Goal: Task Accomplishment & Management: Use online tool/utility

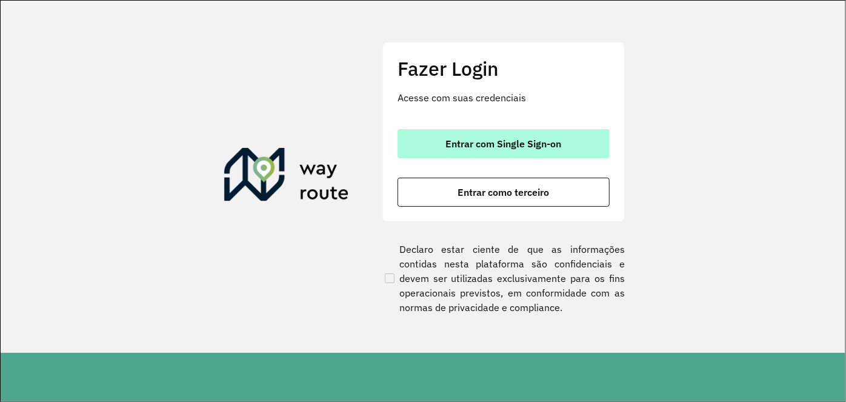
click at [490, 144] on span "Entrar com Single Sign-on" at bounding box center [504, 144] width 116 height 10
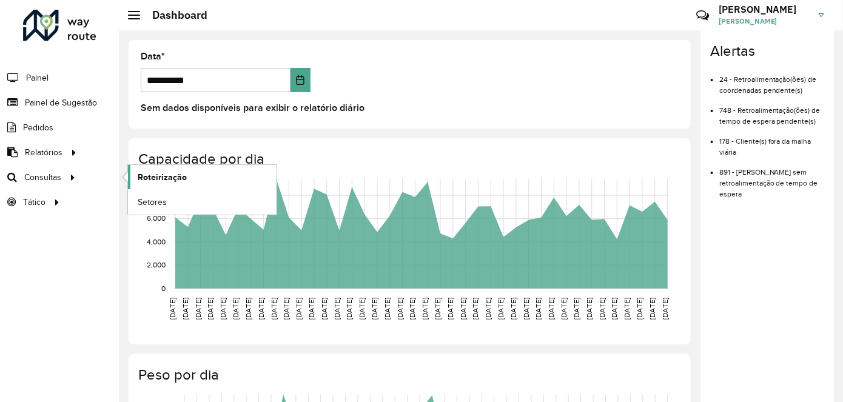
click at [182, 178] on span "Roteirização" at bounding box center [162, 177] width 49 height 13
